Goal: Obtain resource: Obtain resource

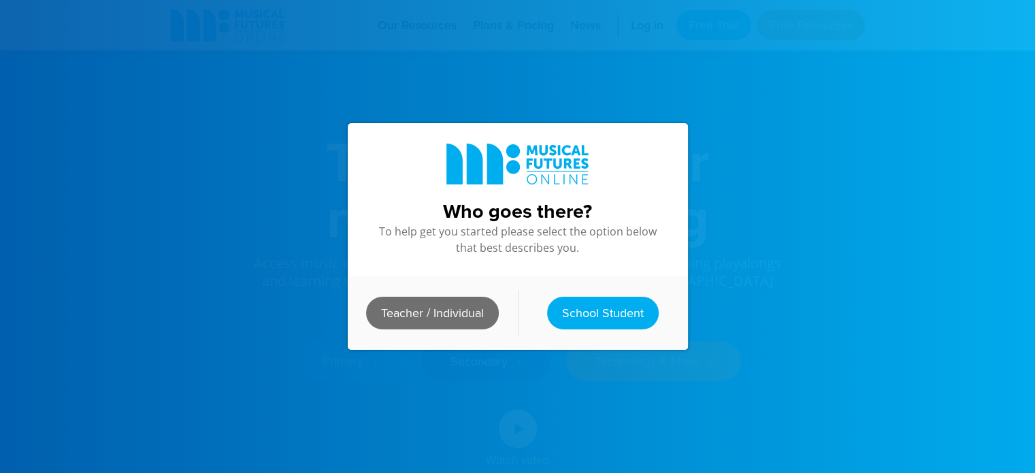
click at [416, 310] on link "Teacher / Individual" at bounding box center [432, 313] width 133 height 33
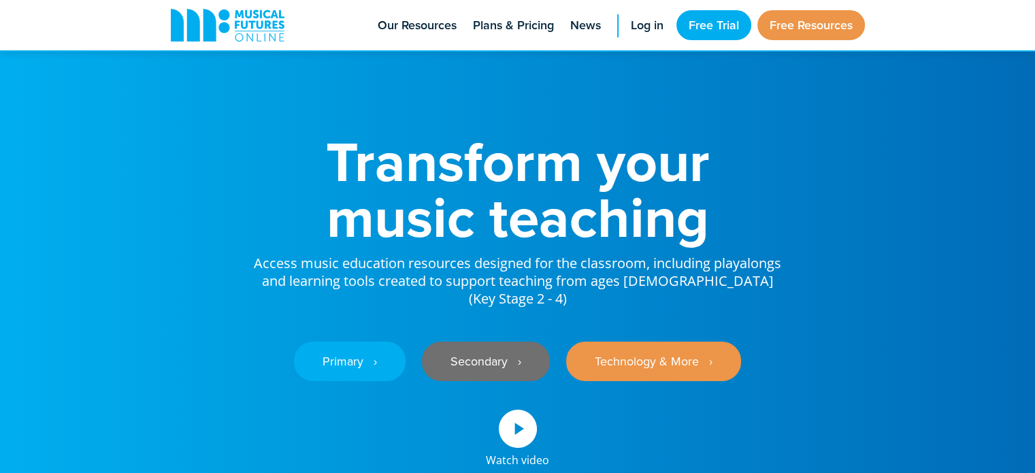
click at [505, 342] on link "Secondary ‎‏‏‎ ‎ ›" at bounding box center [486, 361] width 128 height 39
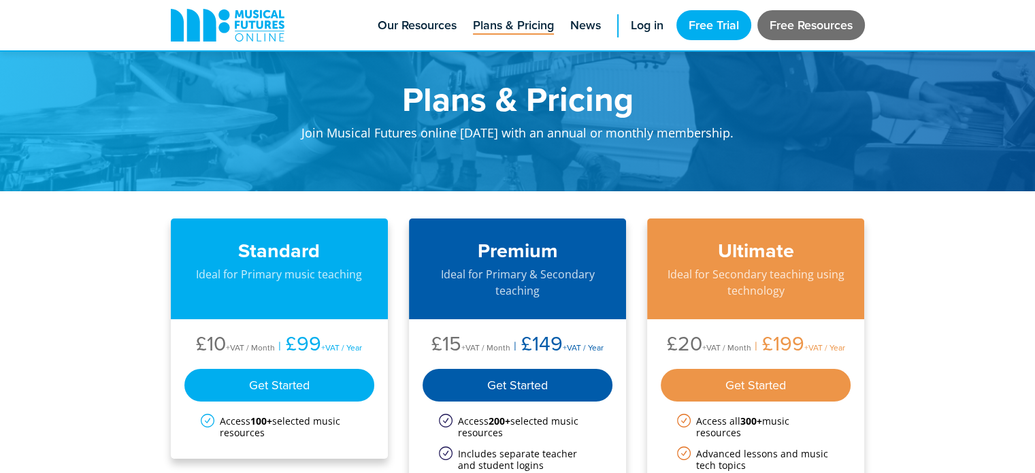
click at [786, 23] on link "Free Resources" at bounding box center [811, 25] width 108 height 30
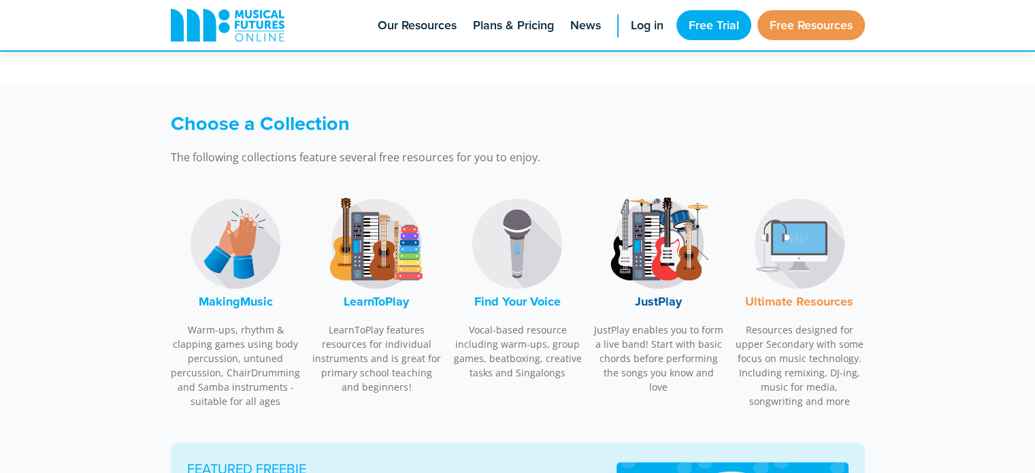
scroll to position [337, 0]
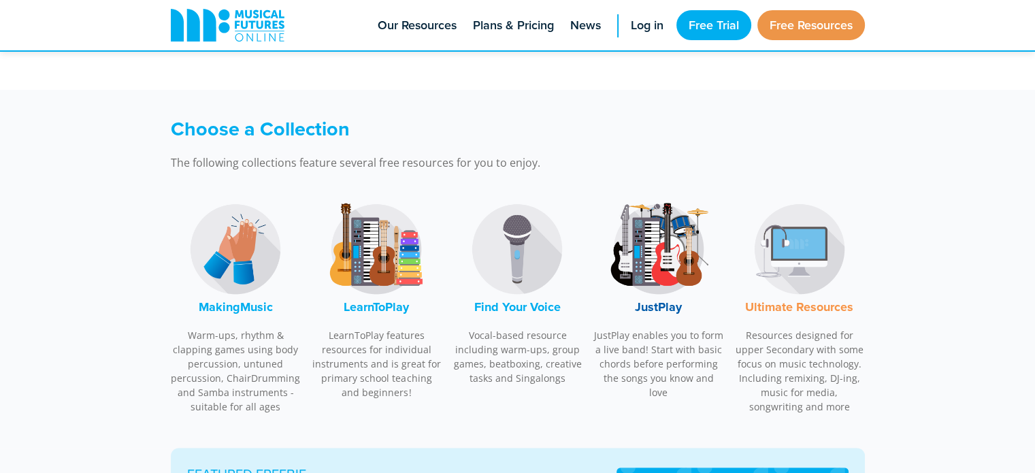
click at [789, 293] on img at bounding box center [799, 249] width 102 height 102
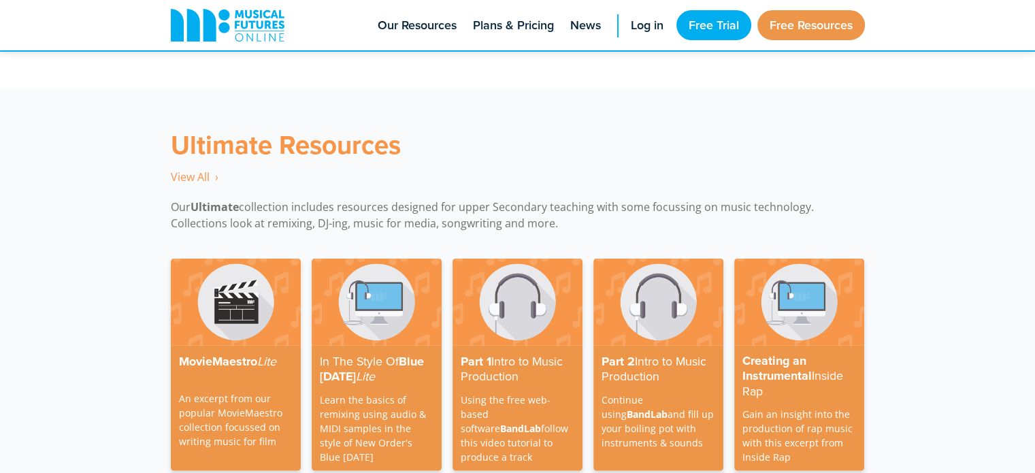
scroll to position [3930, 0]
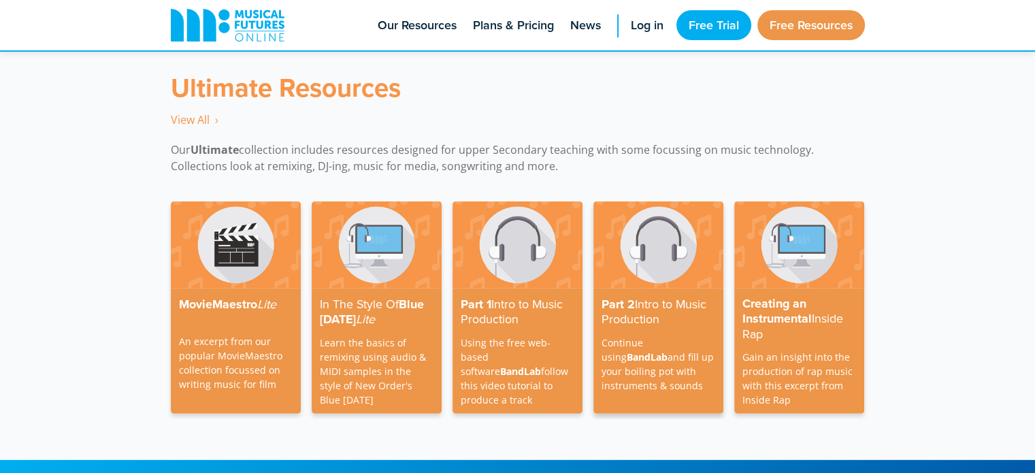
click at [639, 305] on strong "Intro to Music Production" at bounding box center [653, 311] width 105 height 33
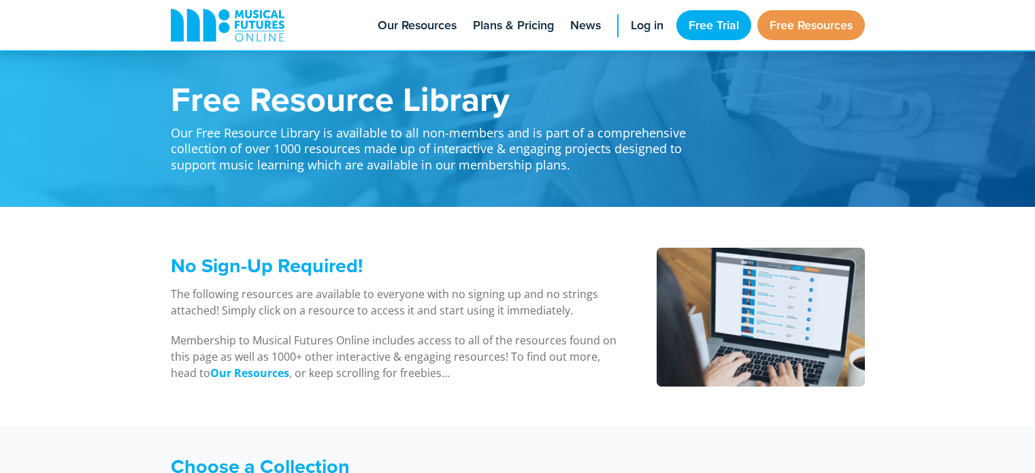
scroll to position [4078, 0]
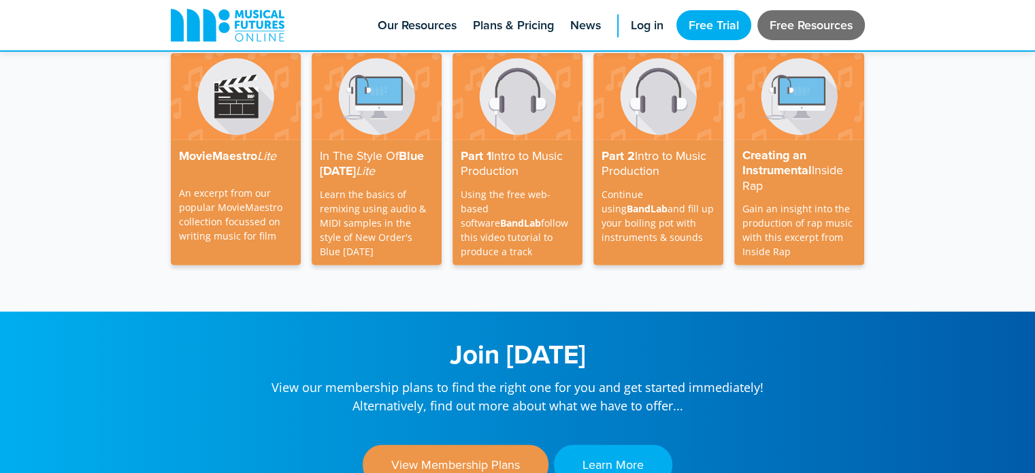
click at [808, 17] on link "Free Resources" at bounding box center [811, 25] width 108 height 30
